Goal: Task Accomplishment & Management: Use online tool/utility

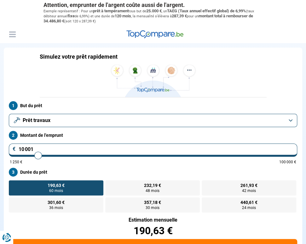
type input "10 250"
type input "10250"
type input "10 500"
type input "10500"
type input "10 750"
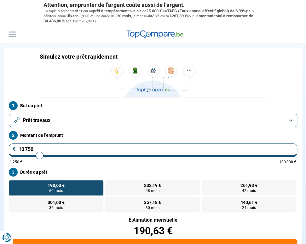
type input "10750"
type input "11 000"
type input "11000"
type input "11 250"
type input "11250"
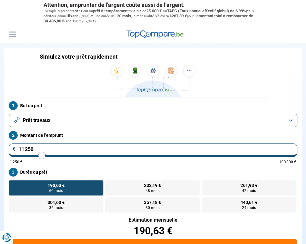
type input "11 500"
type input "11500"
type input "11 750"
type input "11750"
type input "12 000"
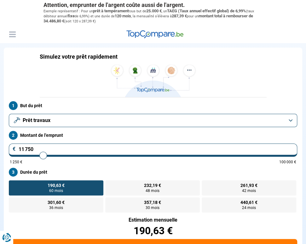
type input "12000"
type input "12 250"
type input "12250"
type input "12 500"
type input "12500"
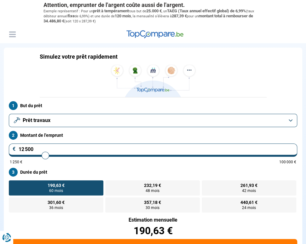
type input "12 750"
type input "12750"
type input "13 000"
type input "13000"
type input "13 250"
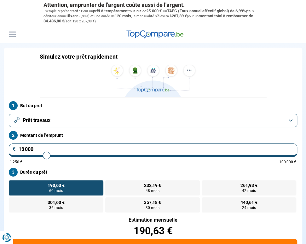
type input "13250"
type input "13 500"
type input "13500"
type input "13 750"
type input "13750"
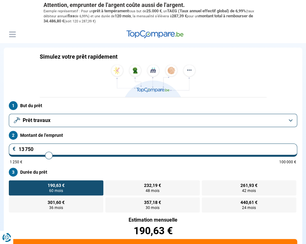
type input "14 500"
type input "14500"
type input "15 250"
type input "15250"
type input "16 000"
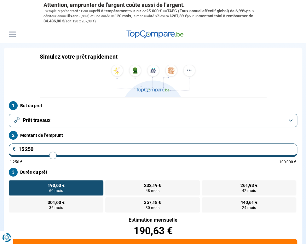
type input "16000"
type input "17 000"
type input "17000"
type input "17 250"
type input "17250"
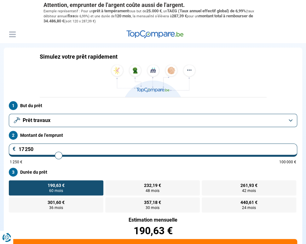
type input "17 500"
type input "17500"
type input "17 750"
type input "17750"
type input "18 000"
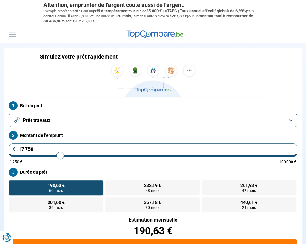
type input "18000"
type input "18 500"
type input "18500"
type input "19 500"
type input "19500"
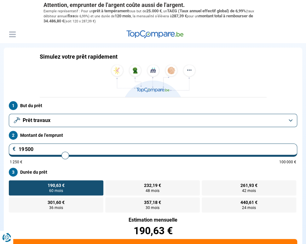
type input "20 250"
type input "20250"
type input "20 500"
type input "20500"
type input "21 000"
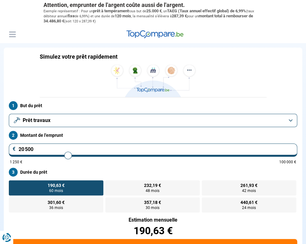
type input "21000"
type input "21 500"
type input "21500"
type input "22 250"
type input "22250"
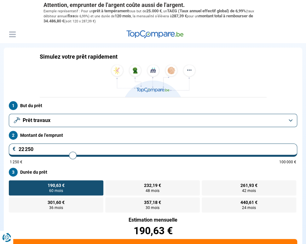
type input "22 500"
type input "22500"
type input "24 750"
type input "24750"
type input "26 000"
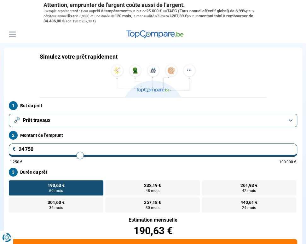
type input "26000"
type input "27 750"
type input "27750"
type input "28 500"
type input "28500"
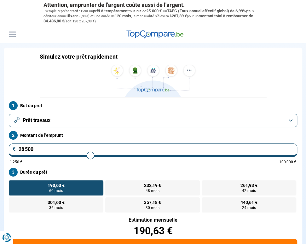
type input "28 750"
type input "28750"
type input "28 500"
type input "28500"
type input "28 000"
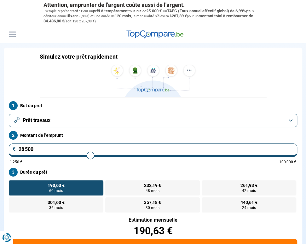
type input "28000"
type input "27 750"
type input "27750"
type input "27 250"
type input "27250"
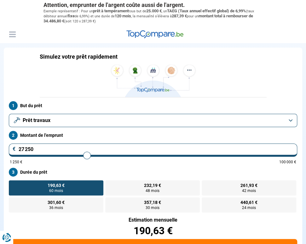
type input "26 750"
type input "26750"
type input "26 250"
type input "26250"
type input "26 000"
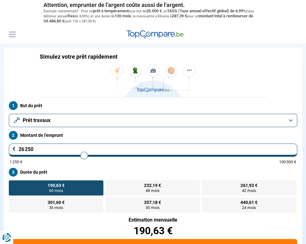
type input "26000"
type input "25 750"
type input "25750"
type input "25 500"
type input "25500"
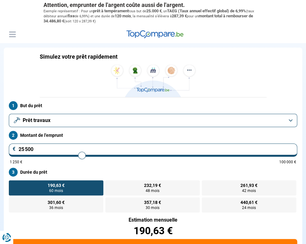
type input "25 250"
type input "25250"
type input "25 000"
type input "25000"
type input "24 750"
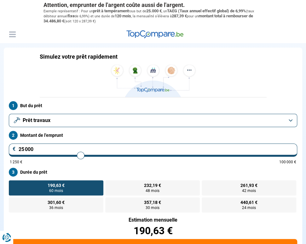
type input "24750"
type input "24 500"
type input "24500"
type input "24 250"
type input "24250"
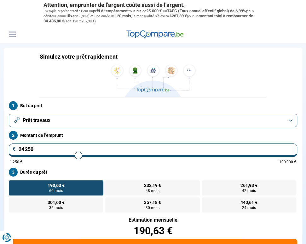
type input "23 750"
type input "23750"
type input "23 500"
type input "23500"
type input "23 250"
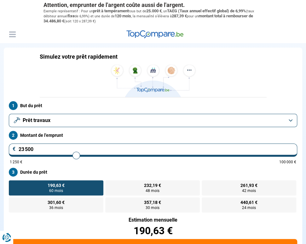
type input "23250"
type input "23 000"
type input "23000"
type input "22 750"
type input "22750"
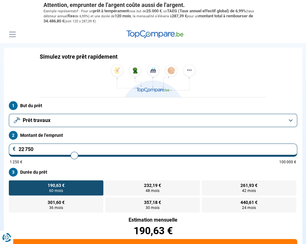
type input "22 500"
type input "22500"
type input "22 250"
type input "22250"
type input "22 000"
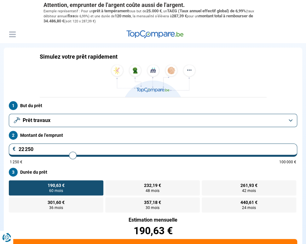
type input "22000"
type input "21 750"
type input "21750"
type input "21 500"
type input "21500"
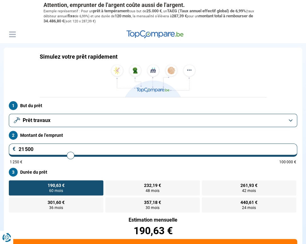
type input "21 250"
type input "21250"
type input "21 000"
type input "21000"
type input "20 750"
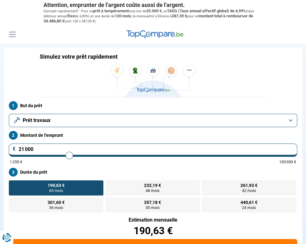
type input "20750"
type input "20 500"
type input "20500"
type input "20 250"
type input "20250"
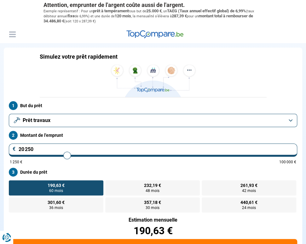
type input "20 000"
type input "20000"
type input "19 750"
type input "19750"
type input "20 000"
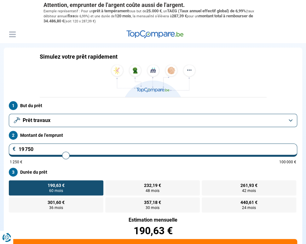
type input "20000"
type input "20 250"
type input "20250"
type input "20 500"
type input "20500"
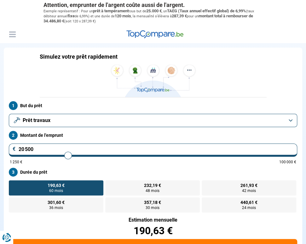
type input "20 250"
type input "20250"
type input "20 000"
drag, startPoint x: 38, startPoint y: 154, endPoint x: 63, endPoint y: 158, distance: 24.9
type input "19500"
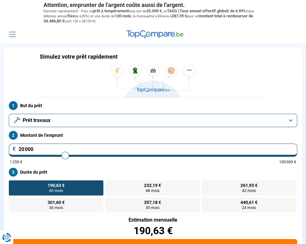
click at [65, 156] on input "range" at bounding box center [153, 155] width 286 height 1
type input "19 500"
radio input "false"
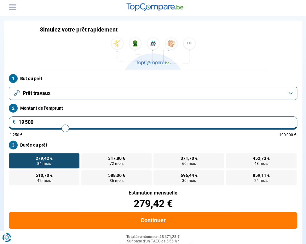
scroll to position [31, 0]
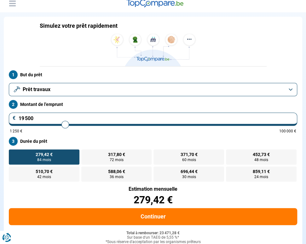
type input "21 500"
type input "21500"
click at [70, 124] on input "range" at bounding box center [153, 124] width 286 height 1
radio input "false"
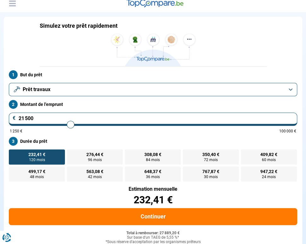
type input "19 250"
type input "19250"
click at [65, 124] on input "range" at bounding box center [153, 124] width 286 height 1
radio input "true"
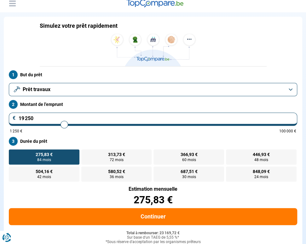
type input "21 500"
type input "21500"
click at [70, 124] on input "range" at bounding box center [153, 124] width 286 height 1
radio input "false"
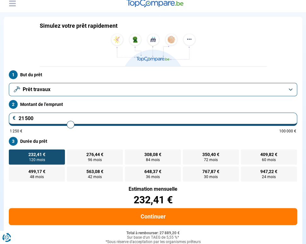
type input "21 750"
type input "21750"
type input "21 500"
type input "21500"
type input "21 000"
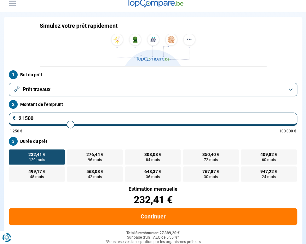
type input "21000"
type input "20 750"
type input "20750"
type input "20 500"
type input "20500"
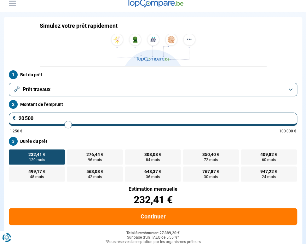
type input "20 250"
type input "20250"
type input "20 000"
type input "20000"
type input "19 750"
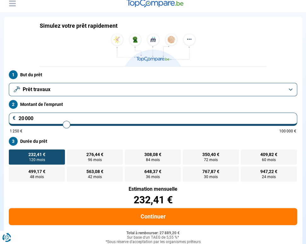
type input "19750"
type input "19 500"
type input "19500"
type input "19 750"
type input "19750"
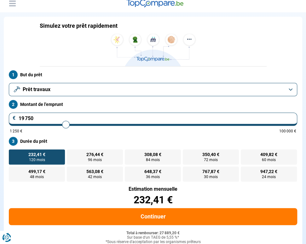
type input "20 000"
type input "20000"
type input "20 250"
type input "20250"
type input "20 500"
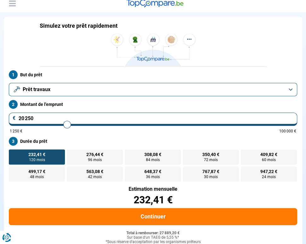
type input "20500"
type input "20 250"
type input "20250"
type input "20 000"
type input "20000"
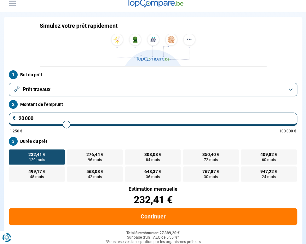
type input "19 750"
type input "19750"
type input "20 000"
type input "20000"
type input "20 250"
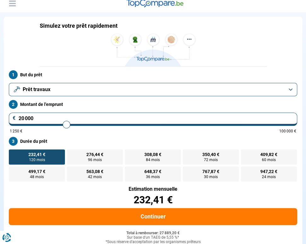
type input "20250"
type input "20 000"
drag, startPoint x: 71, startPoint y: 124, endPoint x: 64, endPoint y: 126, distance: 7.5
type input "20000"
click at [66, 125] on input "range" at bounding box center [153, 124] width 286 height 1
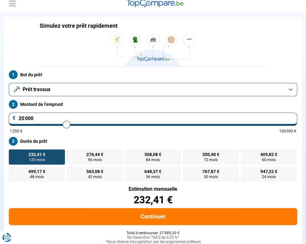
radio input "true"
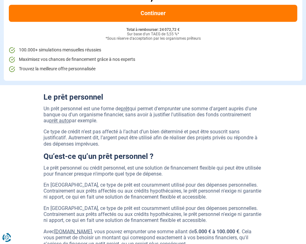
scroll to position [242, 0]
